Goal: Transaction & Acquisition: Purchase product/service

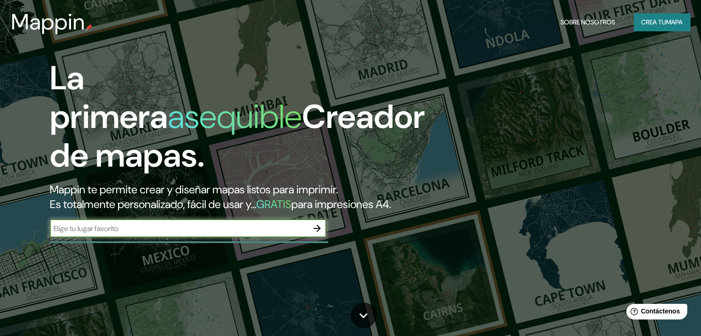
click at [95, 234] on input "text" at bounding box center [179, 229] width 258 height 11
type input "[GEOGRAPHIC_DATA][PERSON_NAME]"
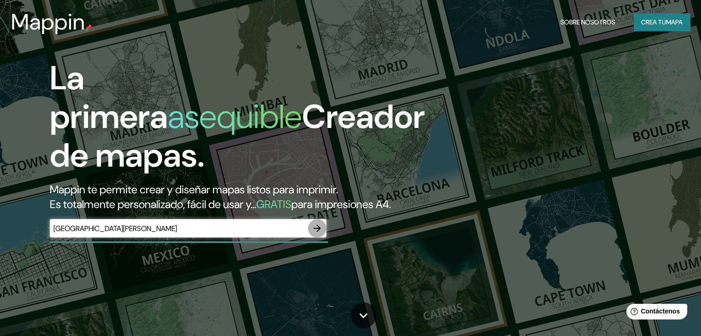
click at [318, 234] on icon "button" at bounding box center [317, 228] width 11 height 11
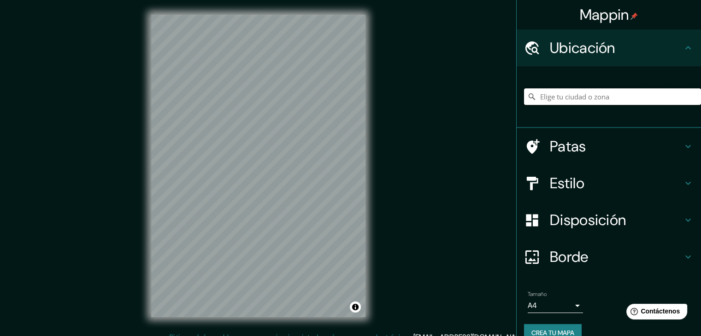
click at [563, 98] on input "Elige tu ciudad o zona" at bounding box center [612, 97] width 177 height 17
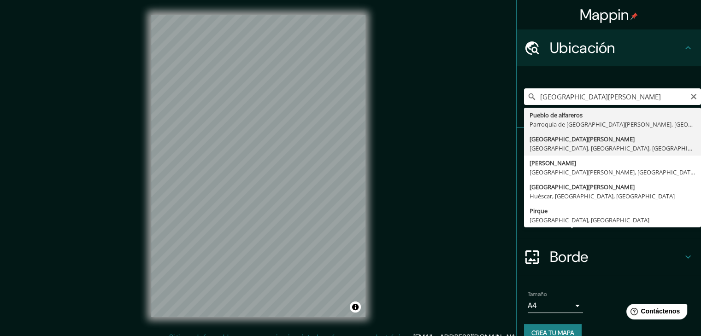
type input "[GEOGRAPHIC_DATA][PERSON_NAME], [GEOGRAPHIC_DATA], [GEOGRAPHIC_DATA], [GEOGRAPH…"
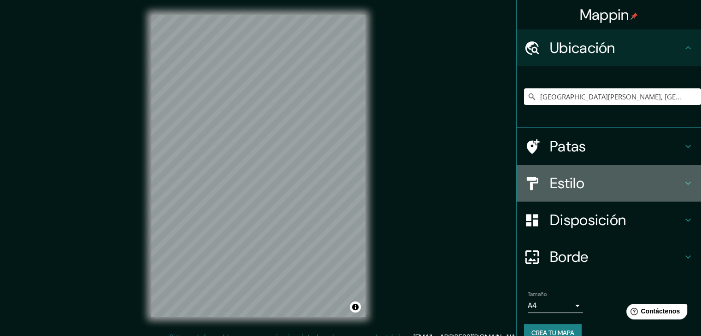
click at [575, 182] on font "Estilo" at bounding box center [567, 183] width 35 height 19
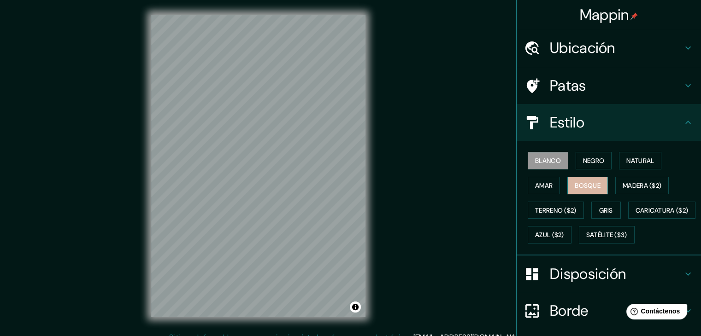
click at [575, 185] on font "Bosque" at bounding box center [588, 186] width 26 height 8
click at [535, 185] on font "Amar" at bounding box center [544, 186] width 18 height 8
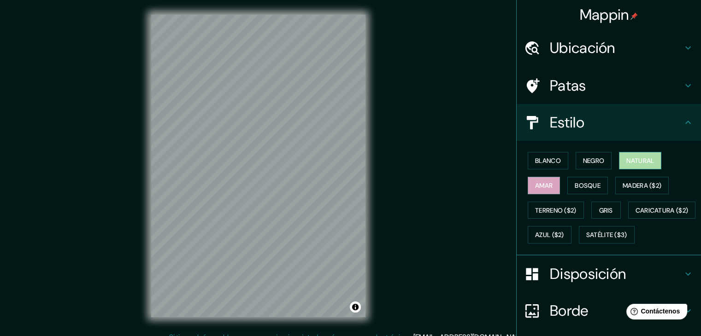
click at [629, 159] on font "Natural" at bounding box center [640, 161] width 28 height 8
click at [640, 189] on font "Madera ($2)" at bounding box center [642, 186] width 39 height 12
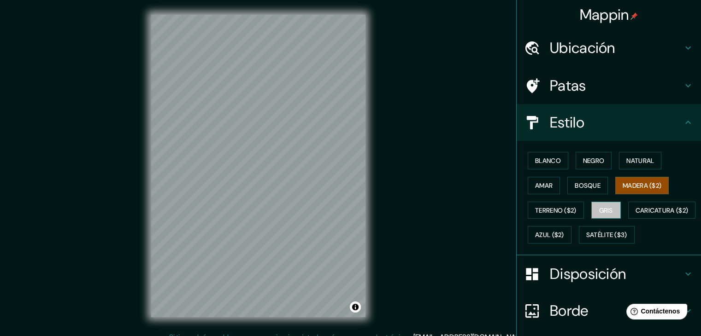
click at [599, 207] on font "Gris" at bounding box center [606, 211] width 14 height 8
click at [558, 207] on font "Terreno ($2)" at bounding box center [555, 211] width 41 height 8
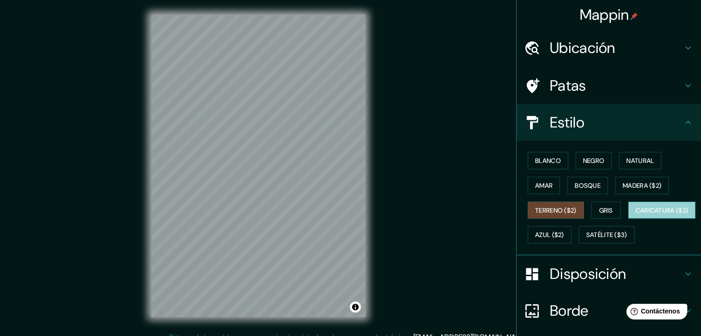
click at [636, 215] on font "Caricatura ($2)" at bounding box center [662, 211] width 53 height 8
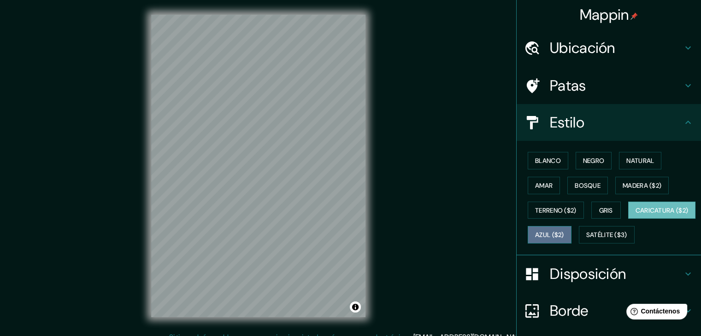
click at [564, 233] on font "Azul ($2)" at bounding box center [549, 235] width 29 height 8
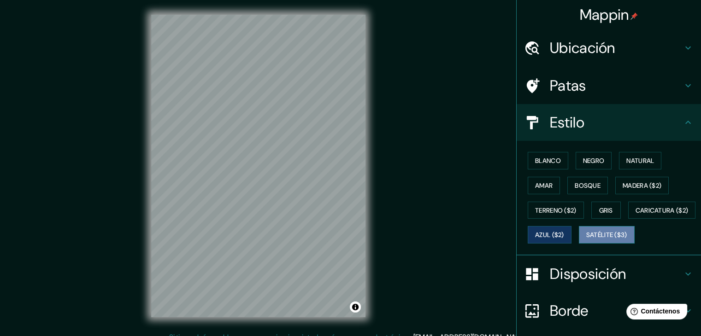
click at [586, 240] on font "Satélite ($3)" at bounding box center [606, 235] width 41 height 8
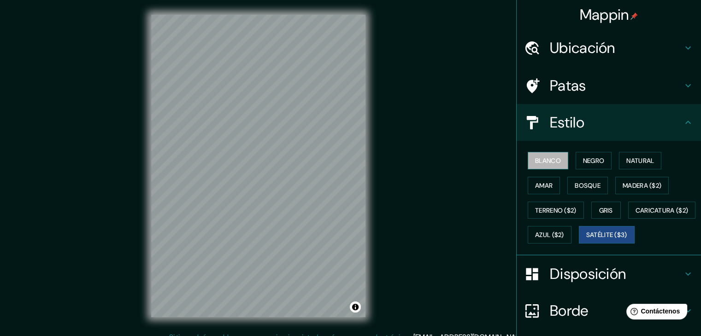
click at [544, 157] on font "Blanco" at bounding box center [548, 161] width 26 height 8
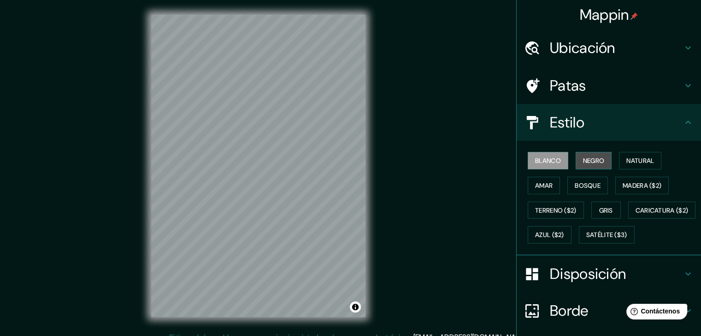
click at [583, 158] on font "Negro" at bounding box center [594, 161] width 22 height 8
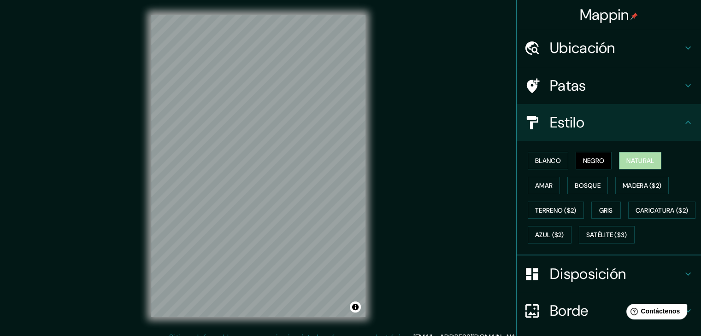
click at [631, 162] on font "Natural" at bounding box center [640, 161] width 28 height 8
click at [535, 180] on font "Amar" at bounding box center [544, 186] width 18 height 12
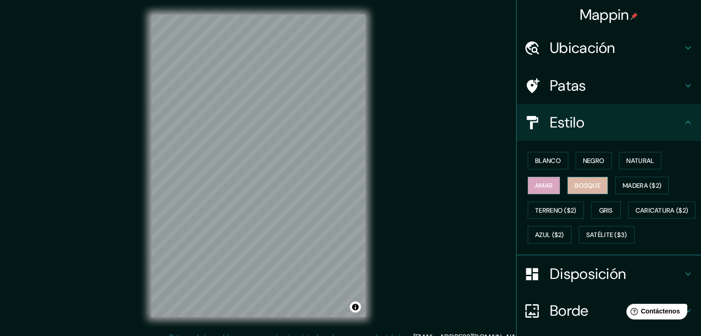
click at [584, 185] on font "Bosque" at bounding box center [588, 186] width 26 height 8
click at [623, 185] on font "Madera ($2)" at bounding box center [642, 186] width 39 height 8
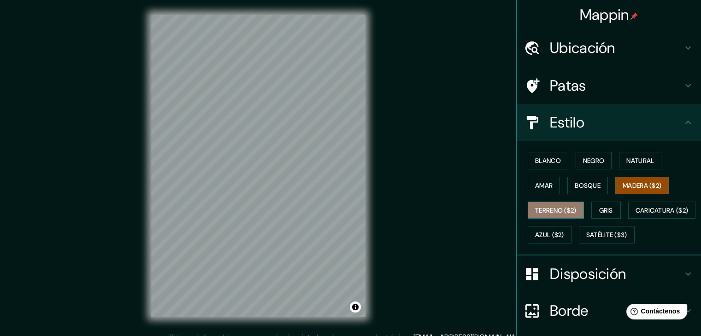
click at [559, 207] on font "Terreno ($2)" at bounding box center [555, 211] width 41 height 8
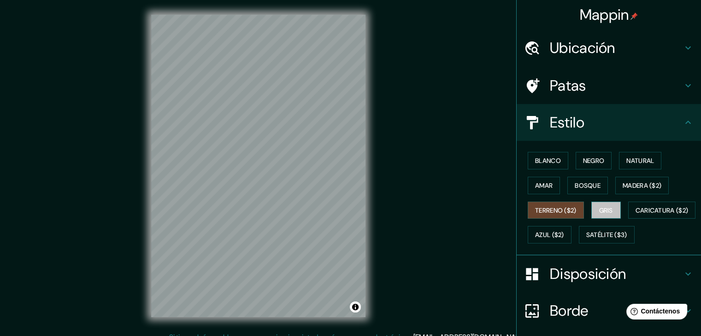
click at [608, 210] on font "Gris" at bounding box center [606, 211] width 14 height 8
click at [540, 157] on font "Blanco" at bounding box center [548, 161] width 26 height 8
click at [601, 212] on font "Gris" at bounding box center [606, 211] width 14 height 8
click at [548, 164] on font "Blanco" at bounding box center [548, 161] width 26 height 8
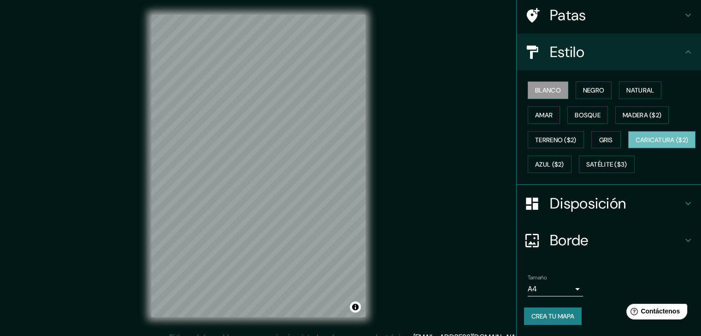
scroll to position [79, 0]
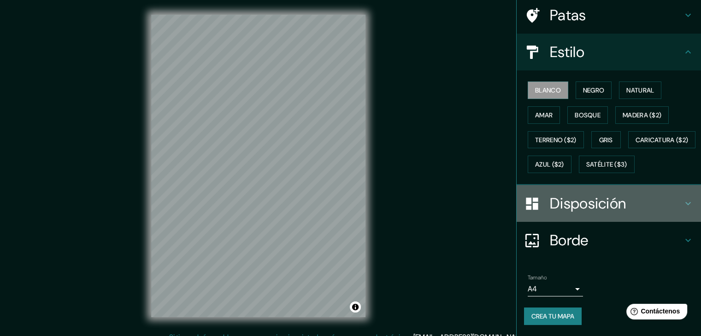
click at [586, 211] on font "Disposición" at bounding box center [588, 203] width 76 height 19
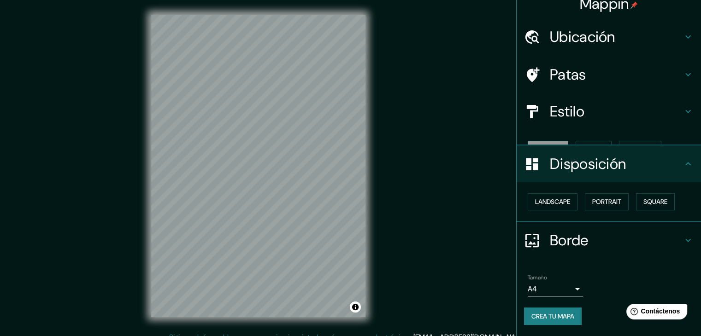
scroll to position [0, 0]
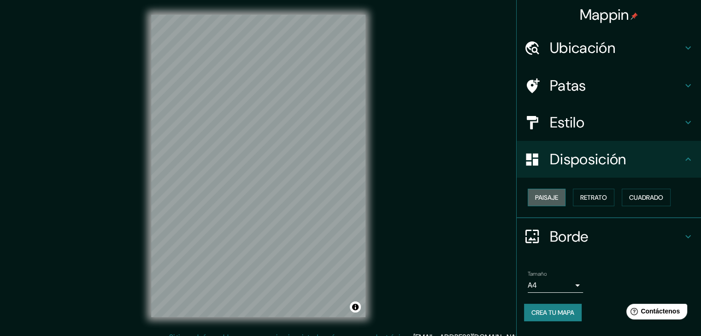
click at [548, 197] on font "Paisaje" at bounding box center [546, 198] width 23 height 8
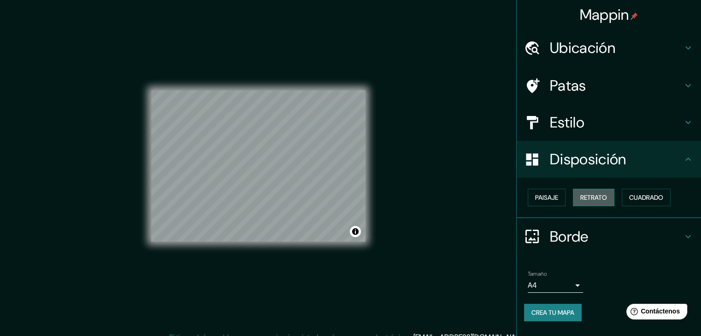
click at [575, 197] on button "Retrato" at bounding box center [593, 198] width 41 height 18
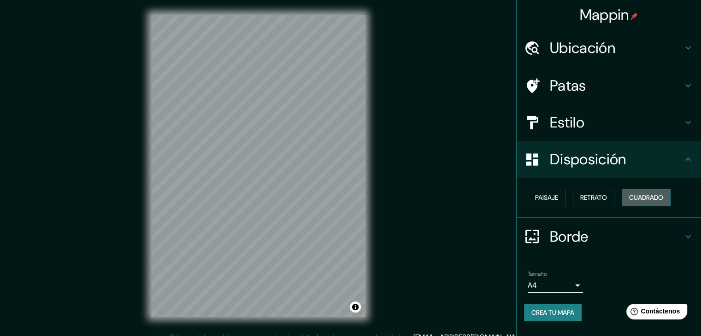
click at [629, 196] on button "Cuadrado" at bounding box center [646, 198] width 49 height 18
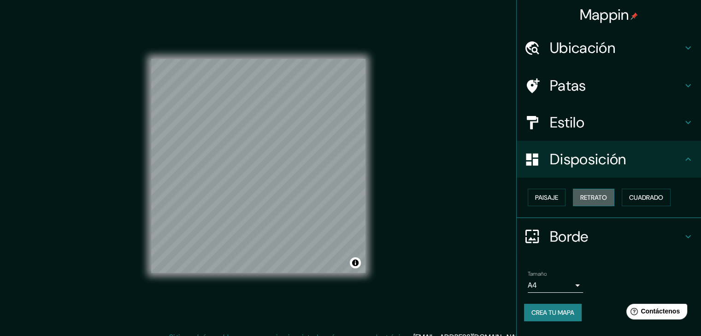
click at [596, 199] on font "Retrato" at bounding box center [593, 198] width 27 height 8
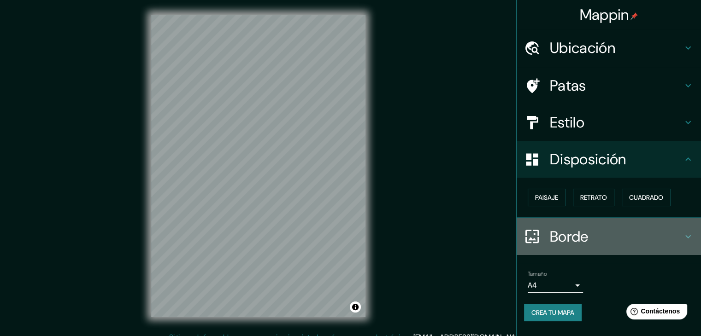
click at [584, 237] on font "Borde" at bounding box center [569, 236] width 39 height 19
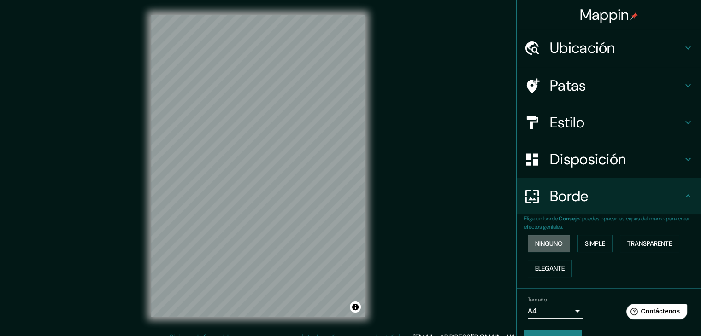
click at [553, 249] on button "Ninguno" at bounding box center [549, 244] width 42 height 18
click at [587, 245] on font "Simple" at bounding box center [595, 244] width 20 height 8
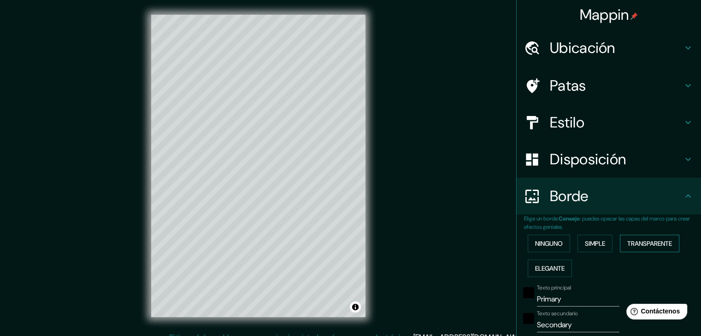
click at [627, 246] on font "Transparente" at bounding box center [649, 244] width 45 height 8
click at [554, 266] on font "Elegante" at bounding box center [550, 269] width 30 height 8
click at [538, 248] on font "Ninguno" at bounding box center [549, 244] width 28 height 12
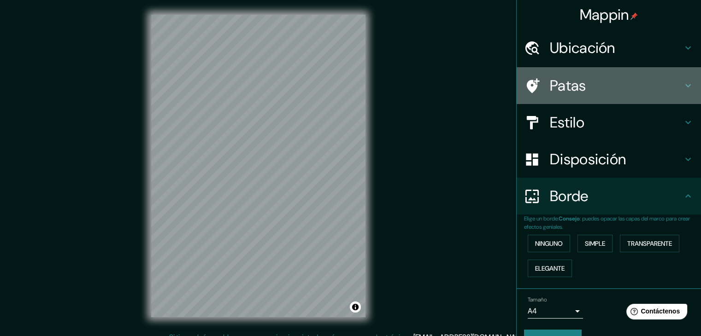
click at [551, 82] on font "Patas" at bounding box center [568, 85] width 36 height 19
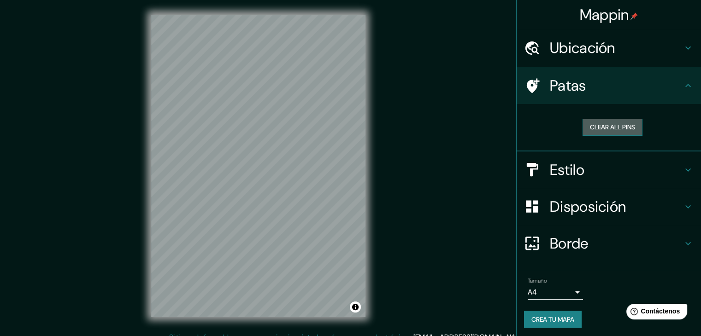
click at [605, 127] on button "Clear all pins" at bounding box center [613, 127] width 60 height 17
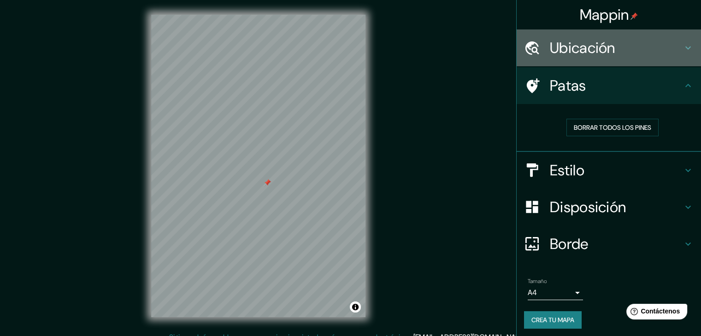
click at [587, 50] on font "Ubicación" at bounding box center [582, 47] width 65 height 19
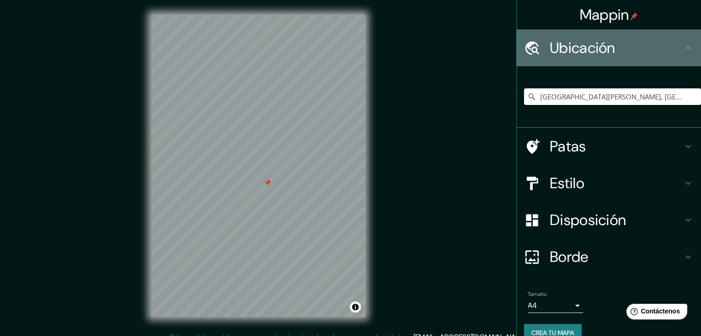
click at [587, 50] on font "Ubicación" at bounding box center [582, 47] width 65 height 19
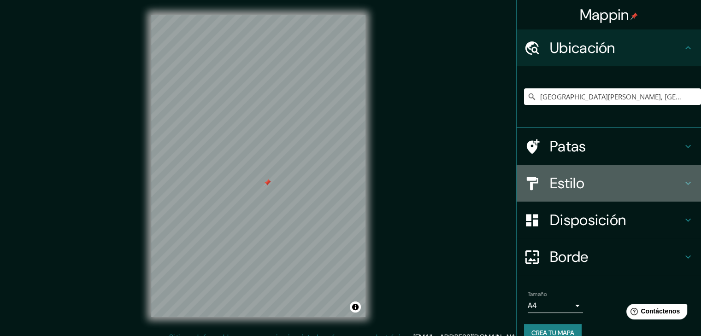
click at [578, 178] on font "Estilo" at bounding box center [567, 183] width 35 height 19
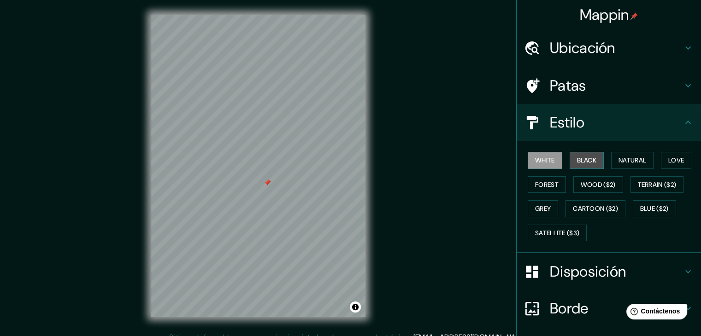
click at [572, 156] on button "Black" at bounding box center [587, 160] width 35 height 17
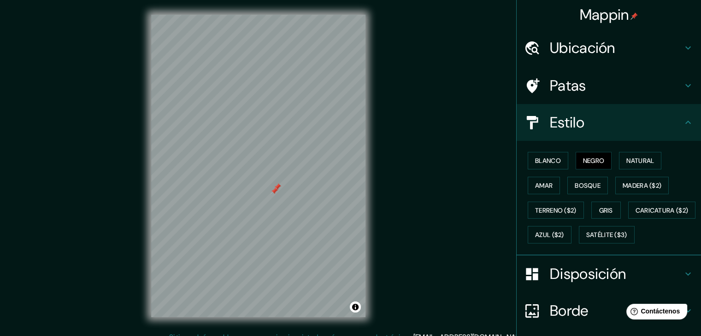
click at [271, 190] on div at bounding box center [274, 191] width 7 height 7
click at [552, 83] on font "Patas" at bounding box center [568, 85] width 36 height 19
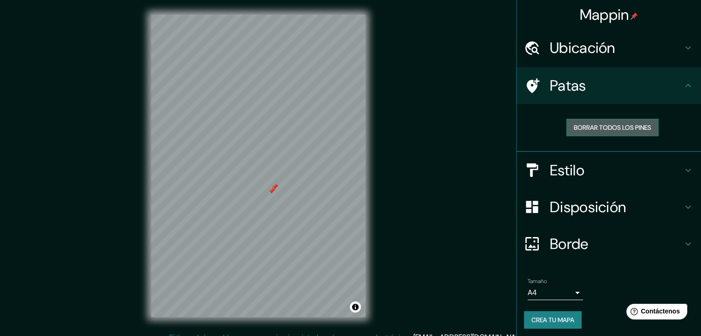
click at [610, 126] on font "Borrar todos los pines" at bounding box center [612, 128] width 77 height 8
click at [529, 99] on div "Patas" at bounding box center [609, 85] width 184 height 37
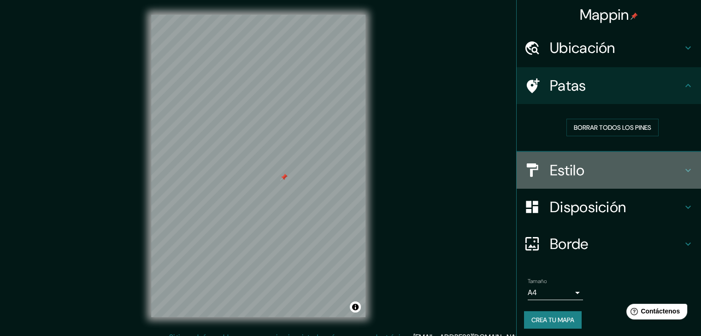
click at [562, 167] on font "Estilo" at bounding box center [567, 170] width 35 height 19
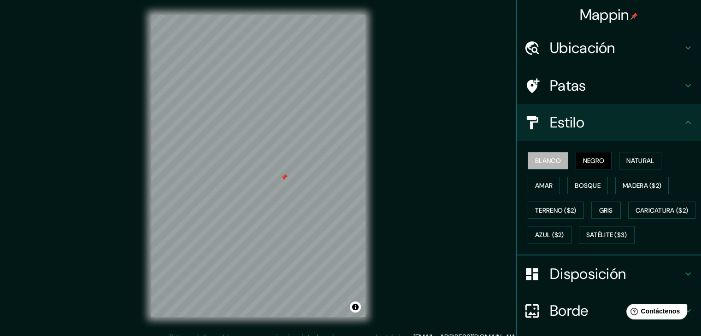
click at [543, 159] on font "Blanco" at bounding box center [548, 161] width 26 height 8
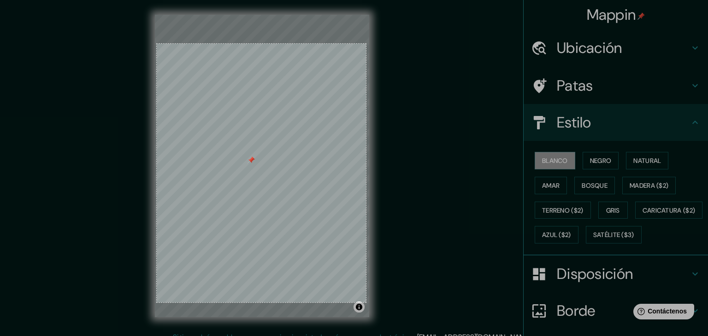
drag, startPoint x: 157, startPoint y: 44, endPoint x: 366, endPoint y: 303, distance: 333.0
click at [366, 303] on div "454 X 562" at bounding box center [354, 173] width 708 height 347
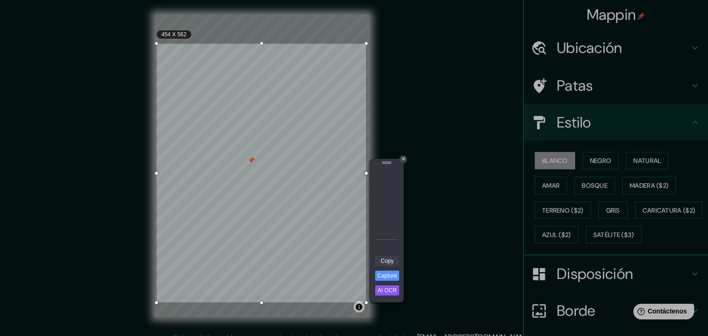
click at [389, 260] on link "Copy" at bounding box center [387, 261] width 24 height 10
